Goal: Task Accomplishment & Management: Manage account settings

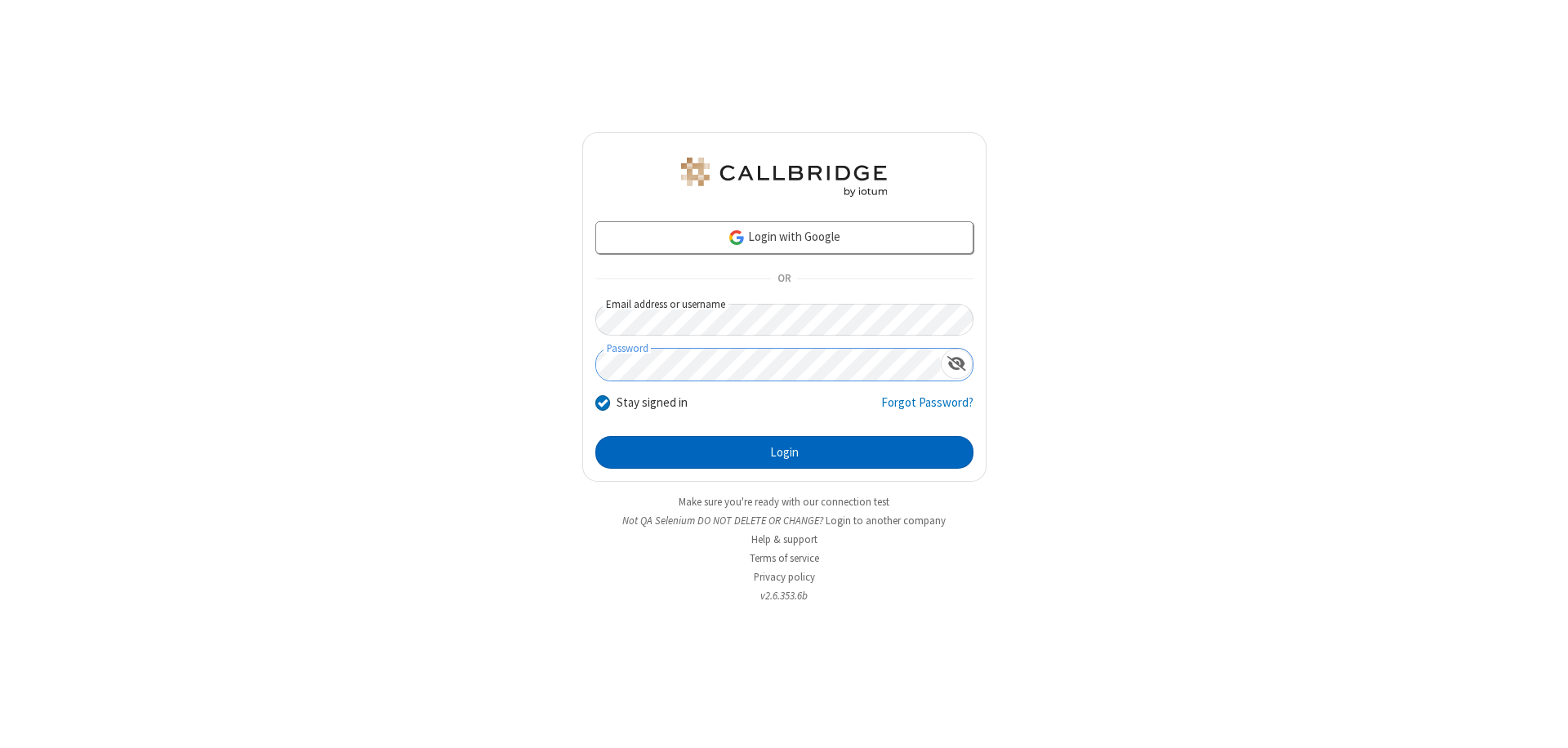
click at [784, 452] on button "Login" at bounding box center [784, 452] width 378 height 33
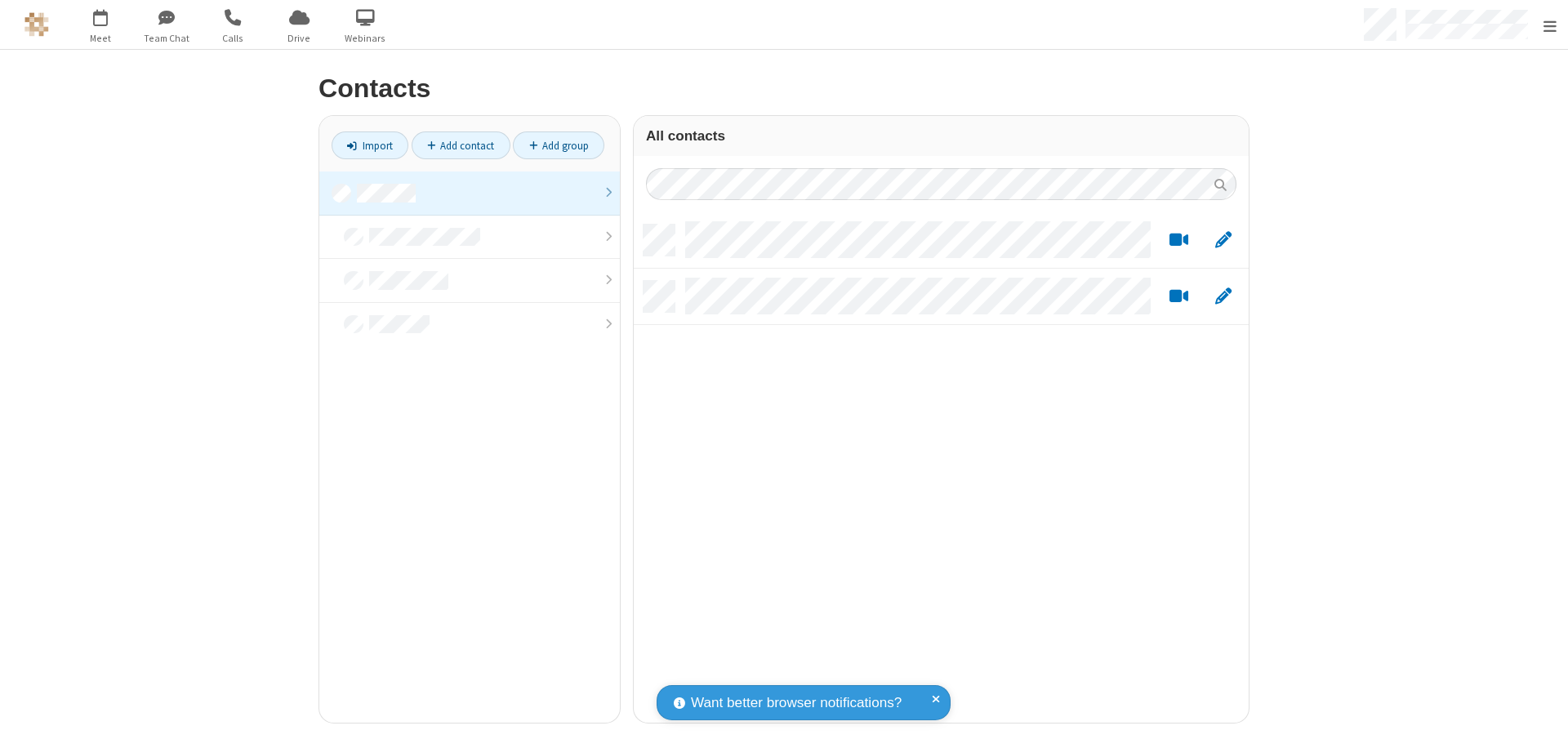
click at [463, 193] on link at bounding box center [469, 193] width 300 height 44
click at [454, 145] on link "Add contact" at bounding box center [461, 145] width 99 height 28
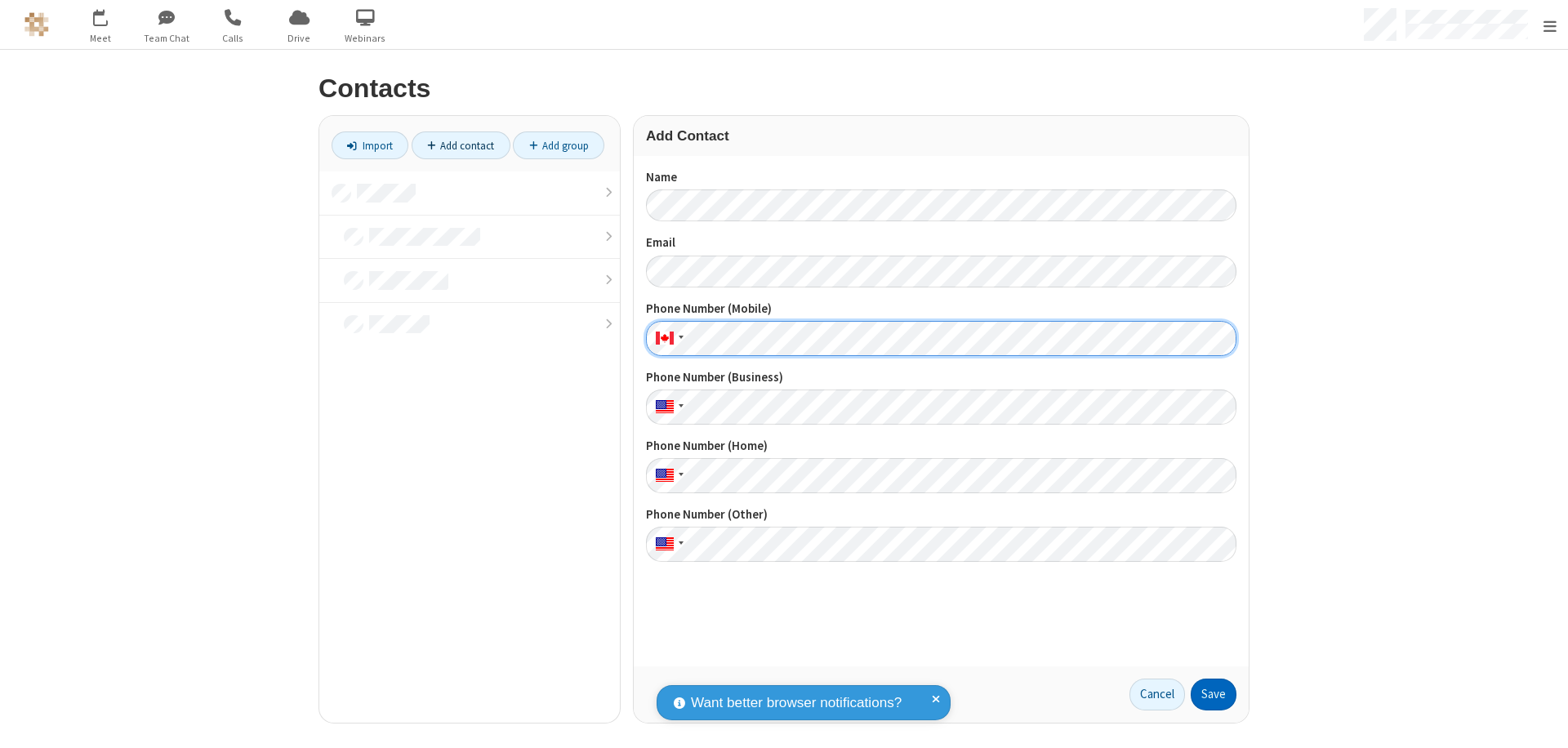
click at [1207, 694] on button "Save" at bounding box center [1213, 695] width 46 height 33
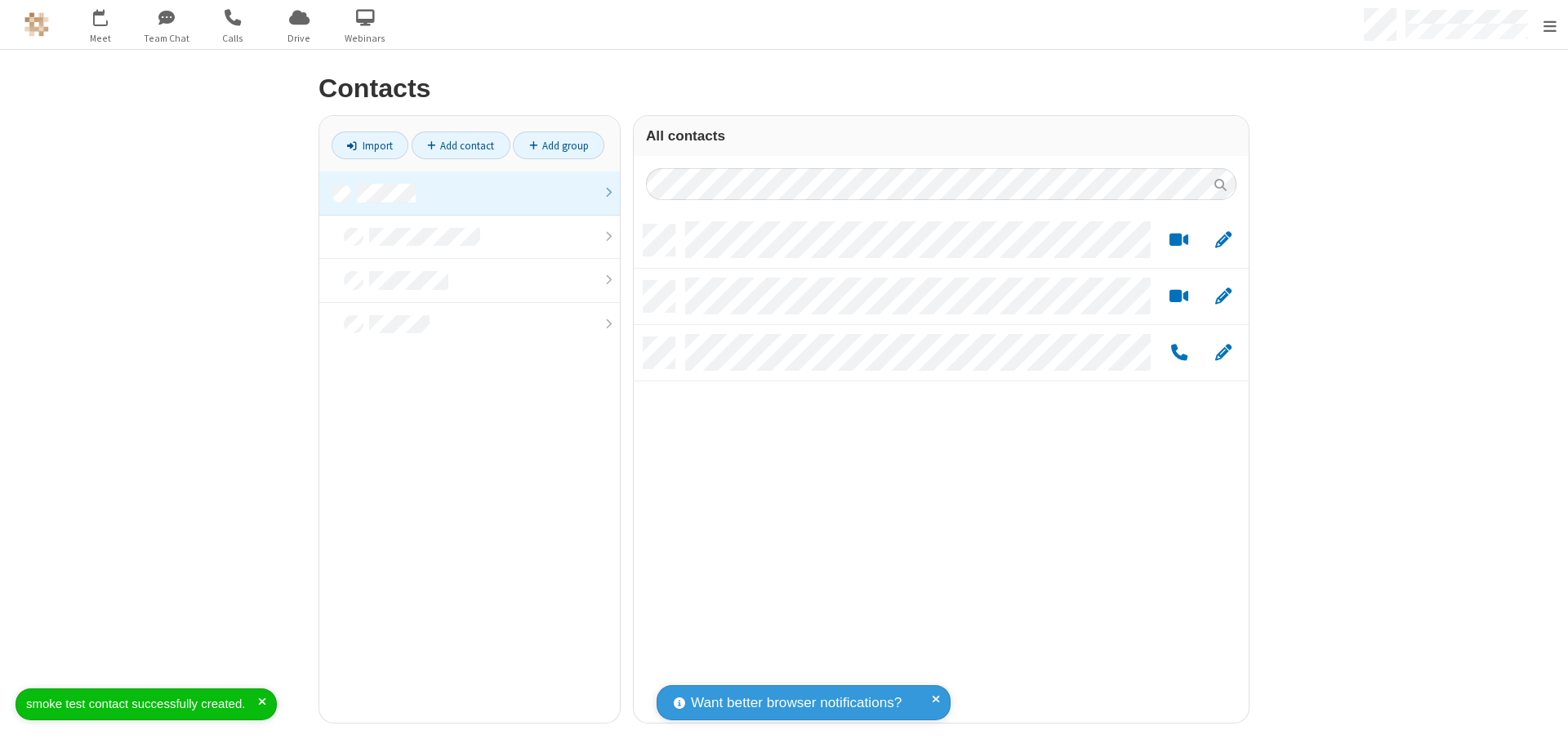
scroll to position [498, 603]
